Goal: Transaction & Acquisition: Purchase product/service

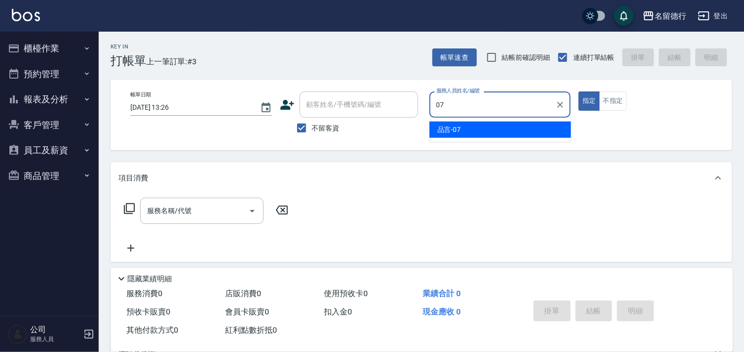
click at [472, 125] on div "品言 -07" at bounding box center [501, 129] width 142 height 16
type input "品言-07"
click at [159, 214] on div "服務名稱/代號 服務名稱/代號" at bounding box center [201, 211] width 123 height 26
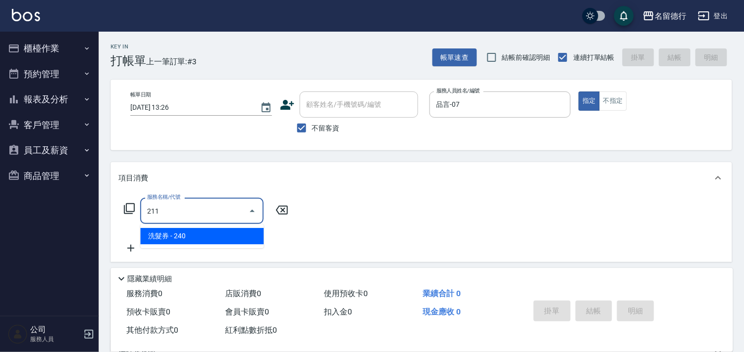
click at [181, 231] on span "洗髮券 - 240" at bounding box center [201, 236] width 123 height 16
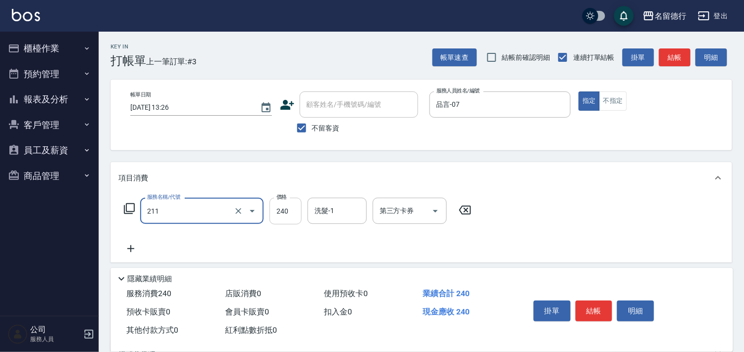
type input "洗髮券(211)"
click at [289, 209] on input "240" at bounding box center [286, 211] width 32 height 27
type input "260"
click at [335, 211] on input "洗髮-1" at bounding box center [337, 210] width 50 height 17
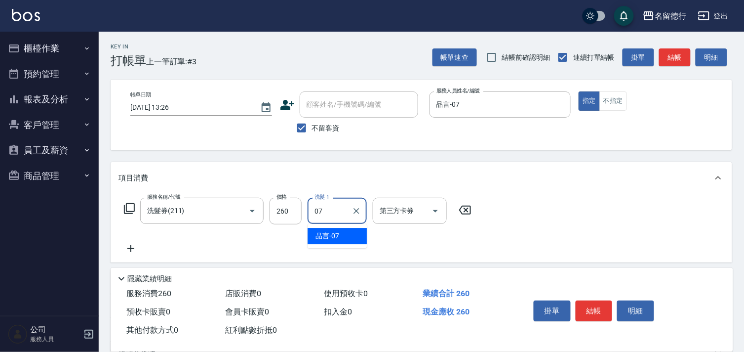
click at [328, 239] on span "品言 -07" at bounding box center [328, 236] width 24 height 10
type input "品言-07"
click at [402, 216] on input "第三方卡券" at bounding box center [402, 210] width 50 height 17
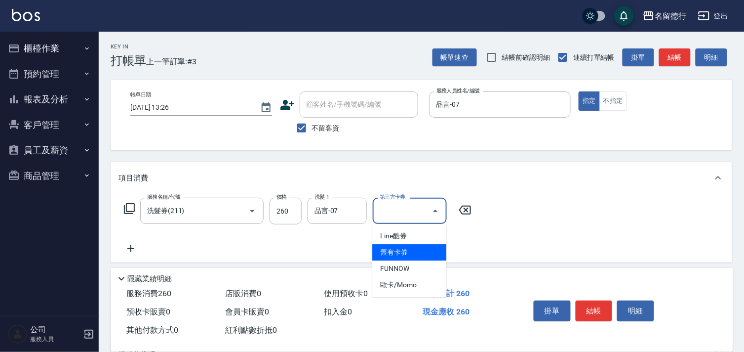
click at [398, 252] on span "舊有卡券" at bounding box center [409, 252] width 74 height 16
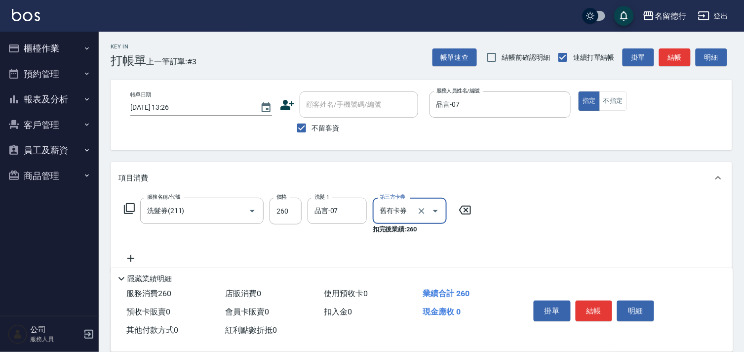
type input "舊有卡券"
click at [599, 300] on button "結帳" at bounding box center [594, 310] width 37 height 21
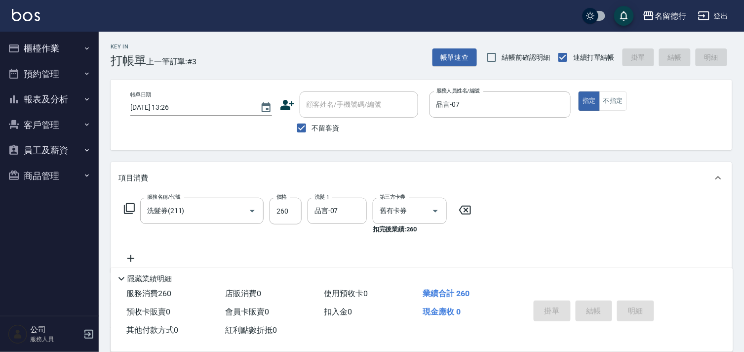
type input "[DATE] 15:45"
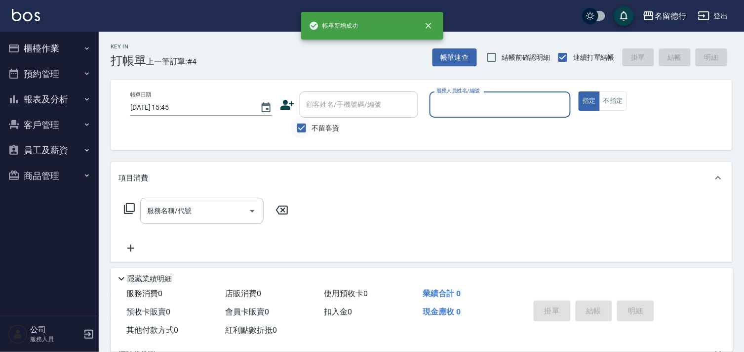
click at [309, 129] on input "不留客資" at bounding box center [301, 128] width 21 height 21
checkbox input "false"
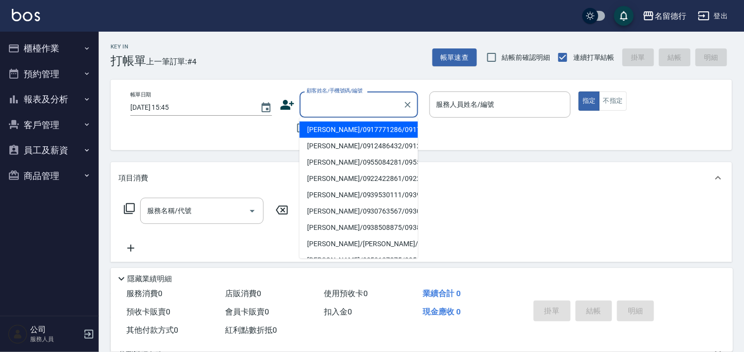
click at [310, 107] on input "顧客姓名/手機號碼/編號" at bounding box center [351, 104] width 95 height 17
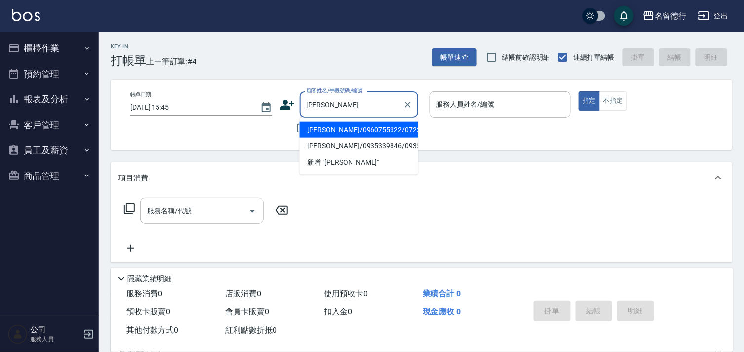
click at [363, 135] on li "[PERSON_NAME]/0960755322/0723" at bounding box center [359, 129] width 119 height 16
type input "[PERSON_NAME]/0960755322/0723"
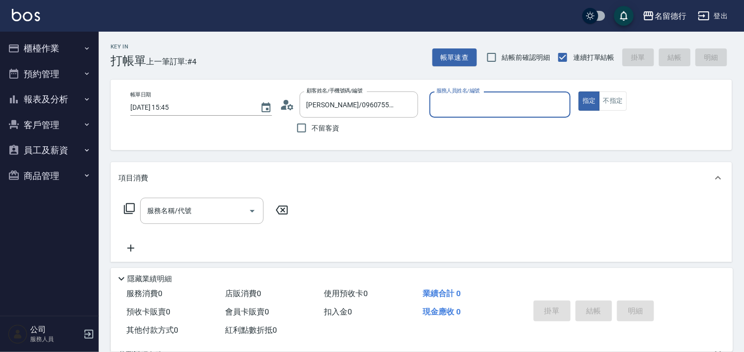
type input "品言-07"
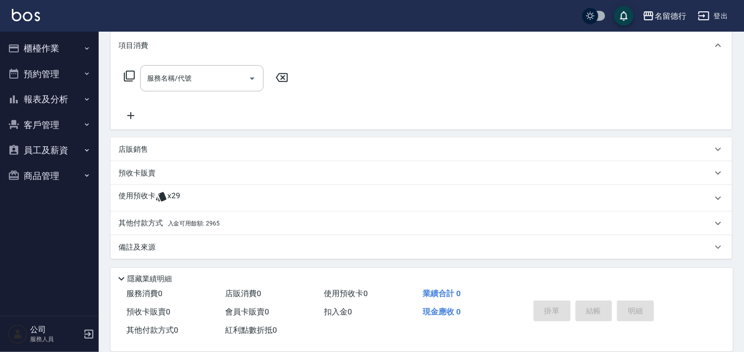
click at [168, 196] on span "x29" at bounding box center [173, 198] width 13 height 15
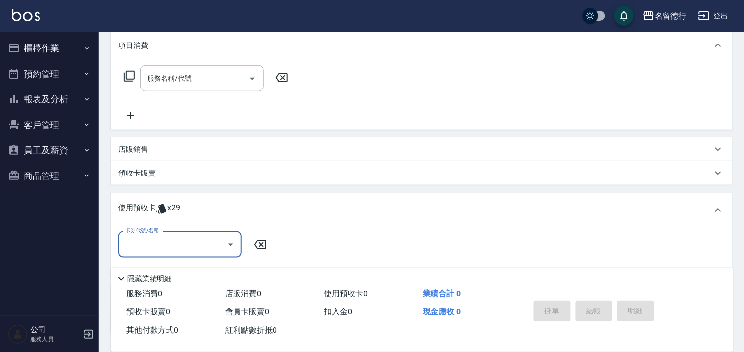
scroll to position [0, 0]
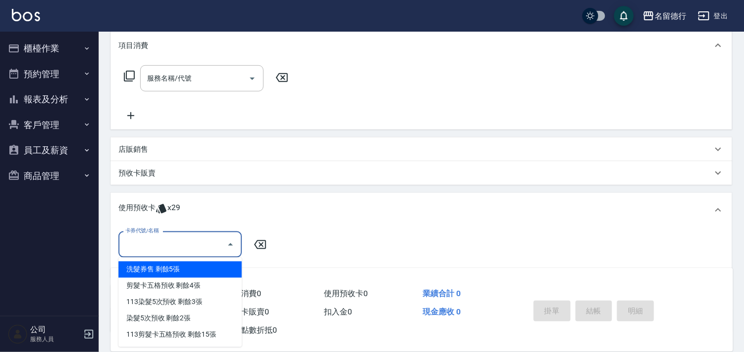
click at [173, 250] on input "卡券代號/名稱" at bounding box center [173, 244] width 100 height 17
click at [184, 268] on div "洗髮券售 剩餘5張" at bounding box center [180, 269] width 123 height 16
type input "洗髮券售"
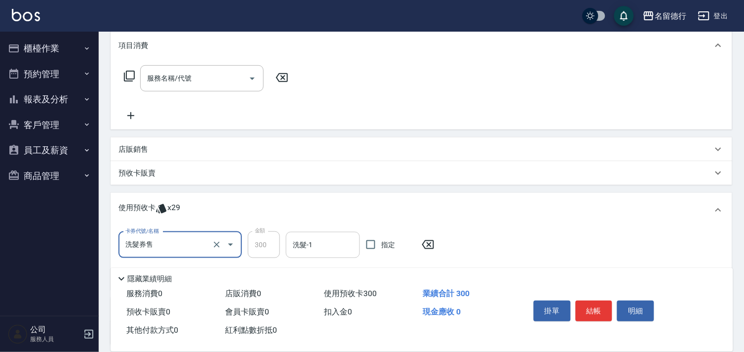
click at [321, 241] on input "洗髮-1" at bounding box center [322, 244] width 65 height 17
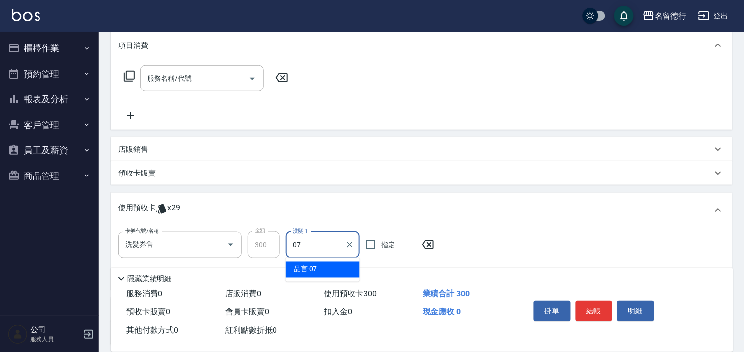
click at [333, 268] on div "品言 -07" at bounding box center [323, 269] width 74 height 16
type input "品言-07"
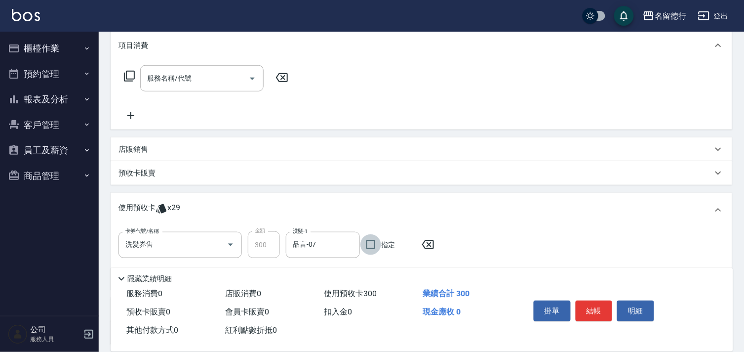
click at [379, 244] on input "指定" at bounding box center [370, 244] width 21 height 21
checkbox input "true"
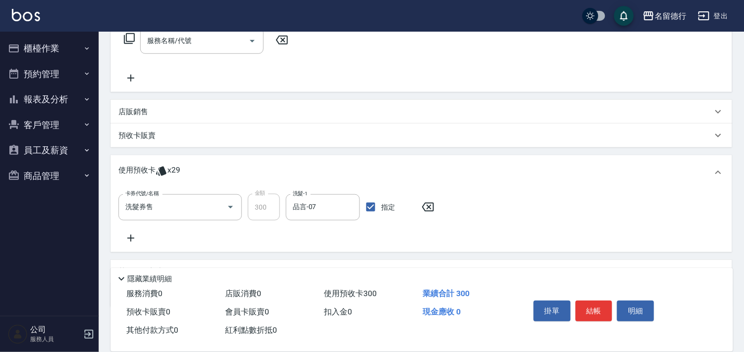
scroll to position [219, 0]
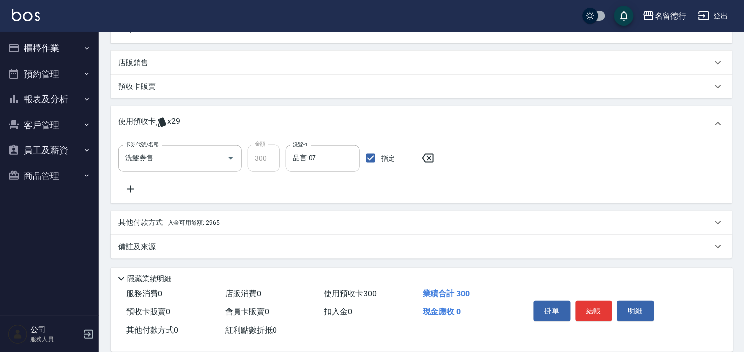
click at [135, 184] on icon at bounding box center [131, 189] width 25 height 12
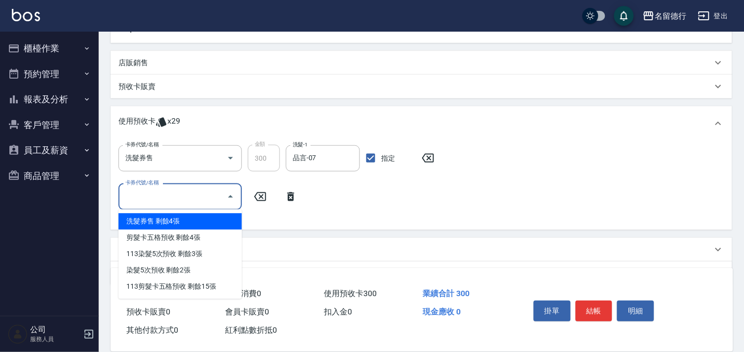
click at [147, 198] on input "卡券代號/名稱" at bounding box center [173, 196] width 100 height 17
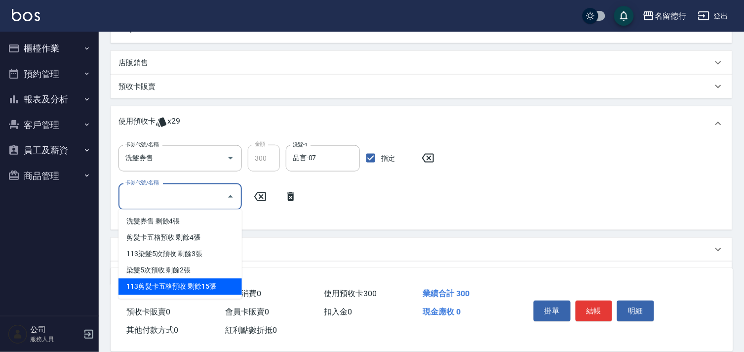
click at [171, 279] on div "113剪髮卡五格預收 剩餘15張" at bounding box center [180, 287] width 123 height 16
type input "113剪髮卡五格預收"
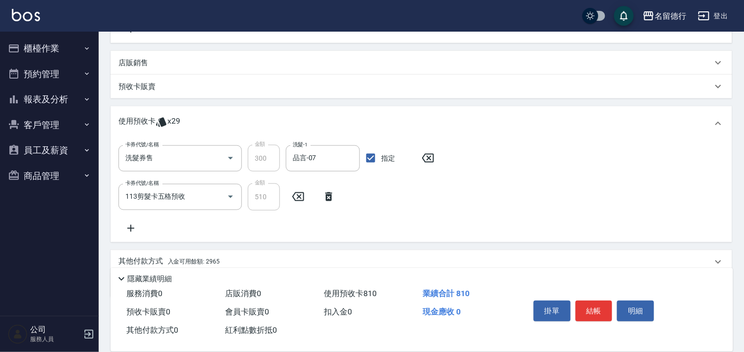
click at [604, 225] on div "卡券代號/名稱 洗髮券售 卡券代號/名稱 金額 300 金額 洗髮-1 品言-07 洗髮-1 指定 卡券代號/名稱 113剪髮卡五格預收 卡券代號/名稱 金額…" at bounding box center [422, 189] width 606 height 89
click at [593, 304] on button "結帳" at bounding box center [594, 310] width 37 height 21
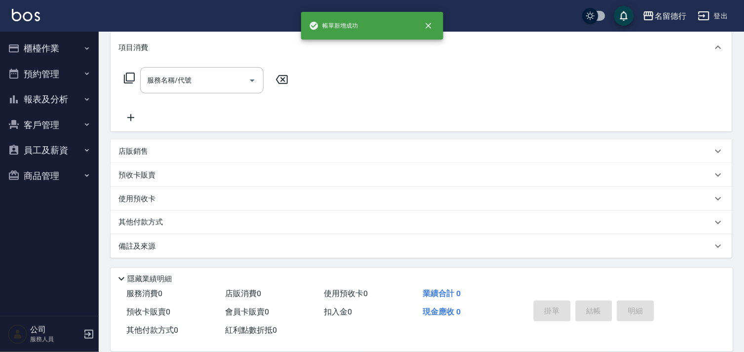
scroll to position [0, 0]
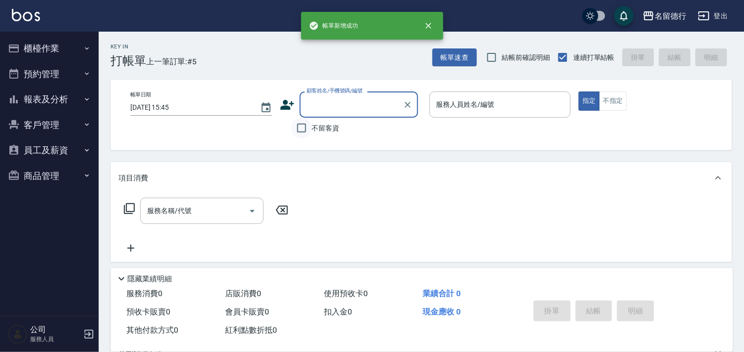
click at [298, 134] on input "不留客資" at bounding box center [301, 128] width 21 height 21
checkbox input "true"
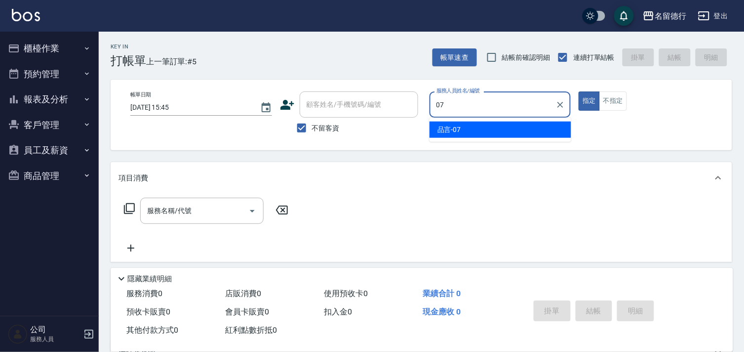
click at [473, 128] on div "品言 -07" at bounding box center [501, 129] width 142 height 16
type input "品言-07"
click at [215, 207] on input "服務名稱/代號" at bounding box center [195, 210] width 100 height 17
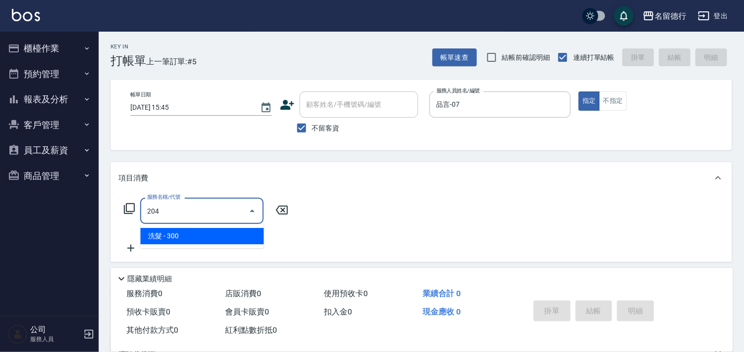
click at [212, 233] on span "洗髮 - 300" at bounding box center [201, 236] width 123 height 16
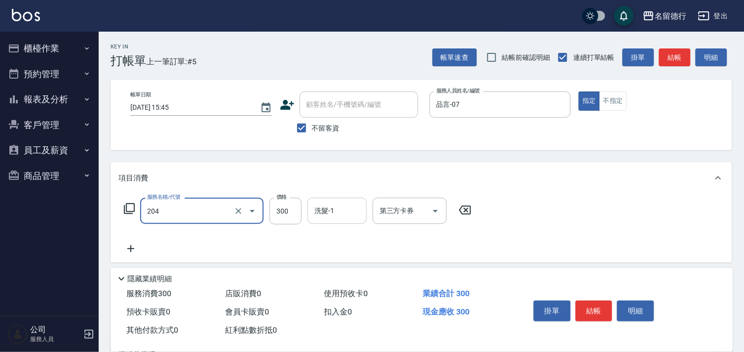
click at [327, 213] on div "洗髮-1 洗髮-1" at bounding box center [337, 211] width 59 height 26
type input "洗髮(204)"
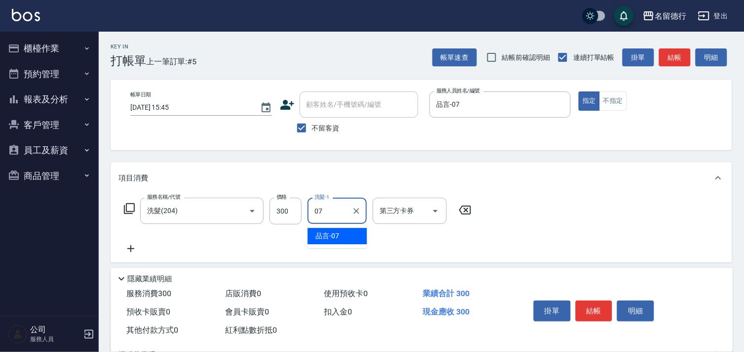
click at [329, 233] on span "品言 -07" at bounding box center [328, 236] width 24 height 10
type input "品言-07"
click at [431, 243] on div "服務名稱/代號 洗髮(204) 服務名稱/代號 價格 300 價格 洗髮-1 品言-07 洗髮-1 第三方卡券 第三方卡券" at bounding box center [298, 226] width 359 height 57
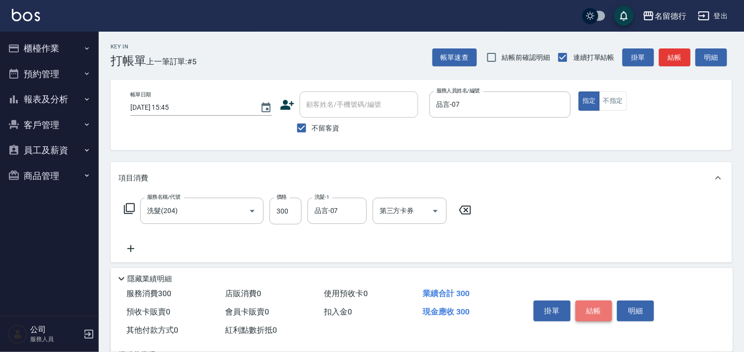
click at [586, 310] on button "結帳" at bounding box center [594, 310] width 37 height 21
